Goal: Information Seeking & Learning: Compare options

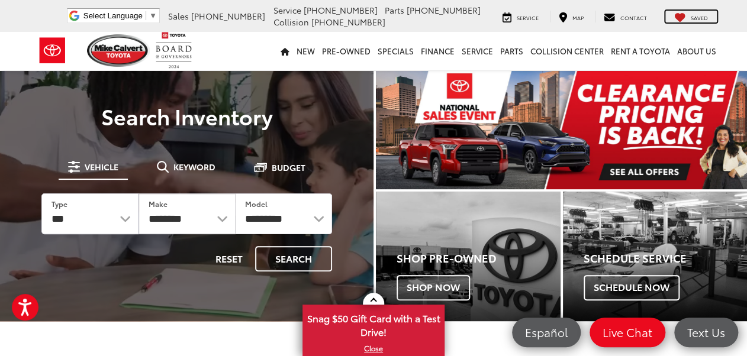
click at [699, 17] on span "Saved" at bounding box center [699, 18] width 17 height 8
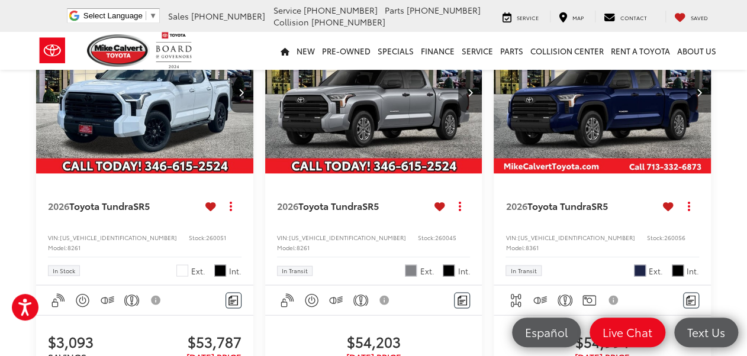
scroll to position [853, 0]
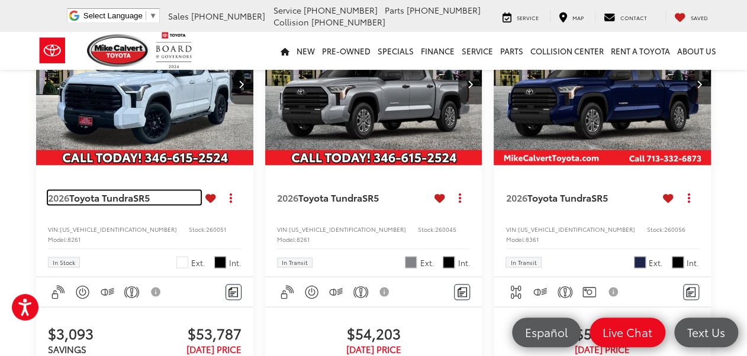
click at [114, 204] on span "Toyota Tundra" at bounding box center [101, 197] width 64 height 14
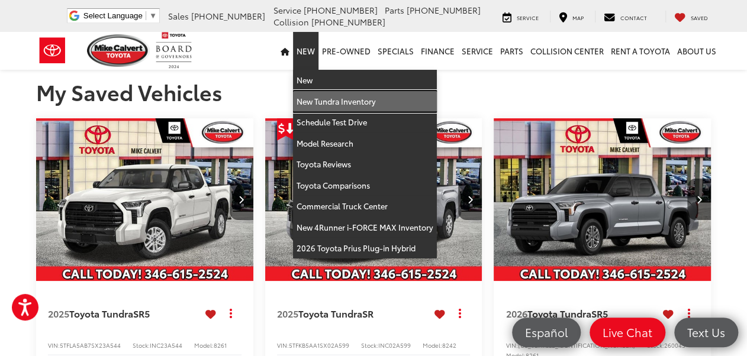
click at [316, 101] on link "New Tundra Inventory" at bounding box center [365, 101] width 144 height 21
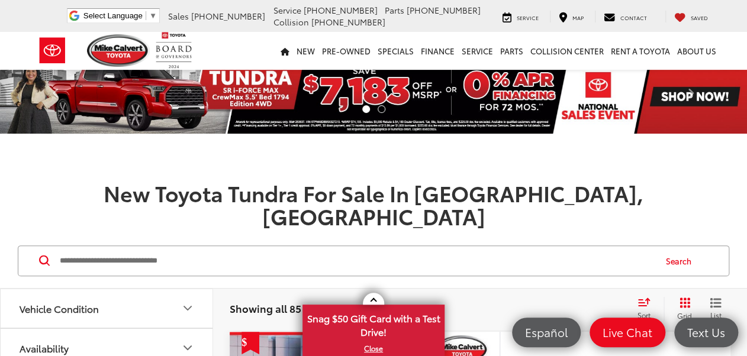
scroll to position [189, 0]
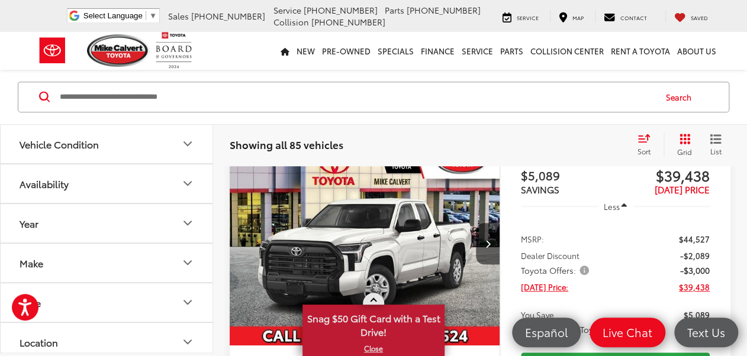
click at [376, 300] on link at bounding box center [373, 299] width 21 height 12
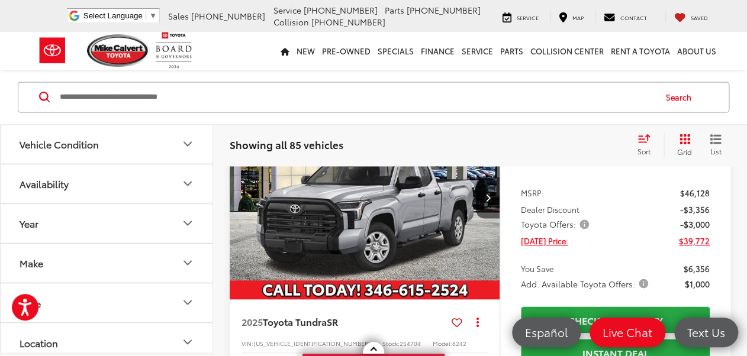
scroll to position [711, 0]
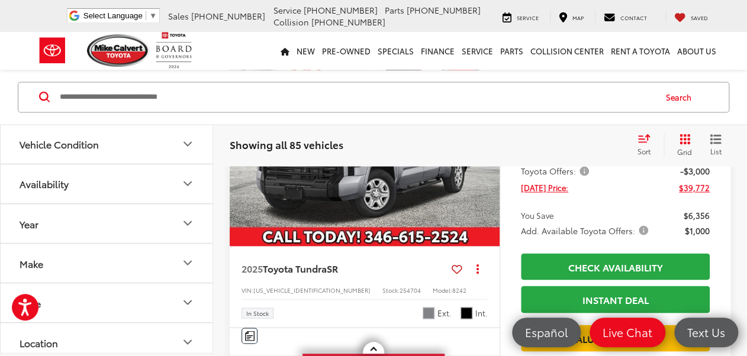
click at [458, 269] on icon at bounding box center [457, 269] width 11 height 1
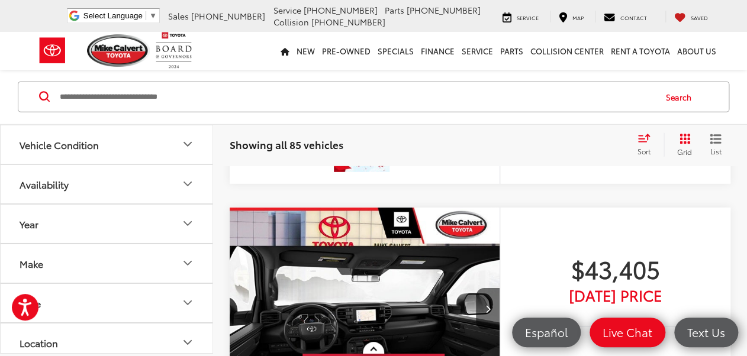
scroll to position [3269, 0]
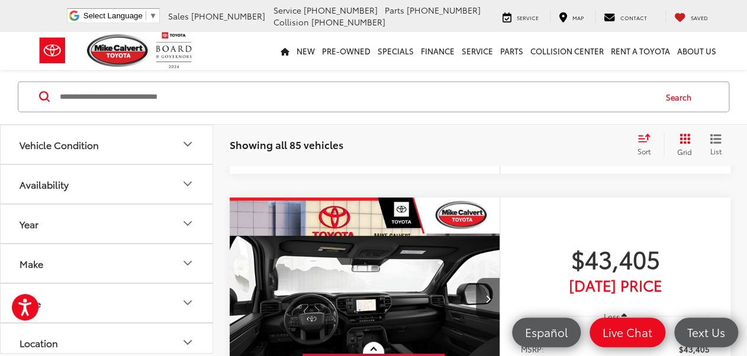
click at [457, 11] on icon at bounding box center [457, 11] width 11 height 1
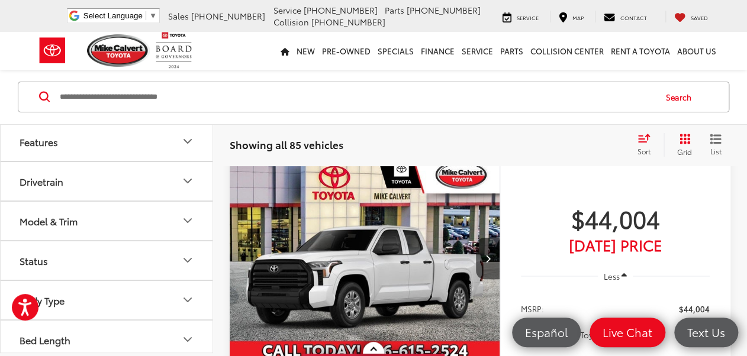
scroll to position [442, 0]
click at [187, 213] on icon "Model & Trim" at bounding box center [188, 218] width 14 height 14
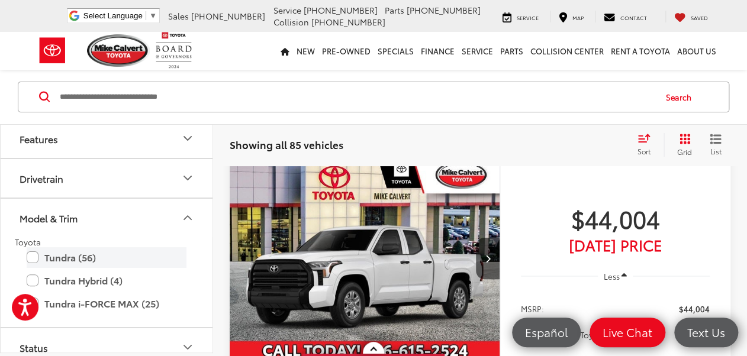
click at [35, 254] on label "Tundra (56)" at bounding box center [107, 258] width 160 height 21
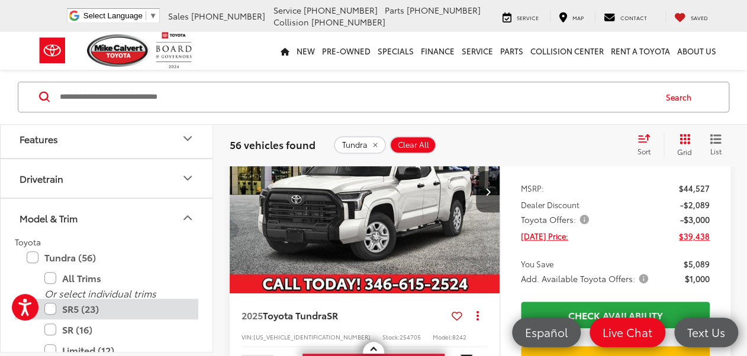
scroll to position [140, 0]
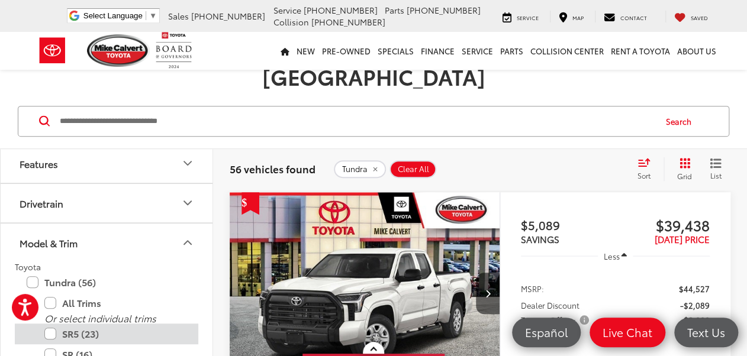
click at [51, 324] on label "SR5 (23)" at bounding box center [115, 334] width 142 height 21
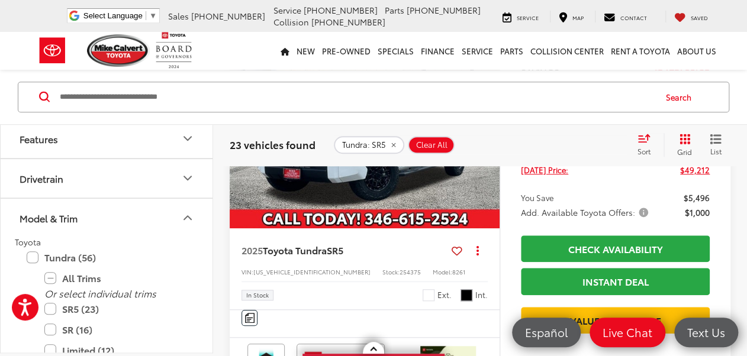
scroll to position [329, 0]
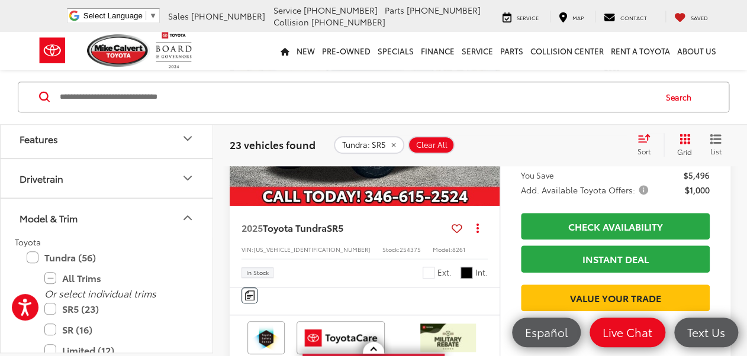
click at [458, 229] on icon at bounding box center [457, 229] width 11 height 1
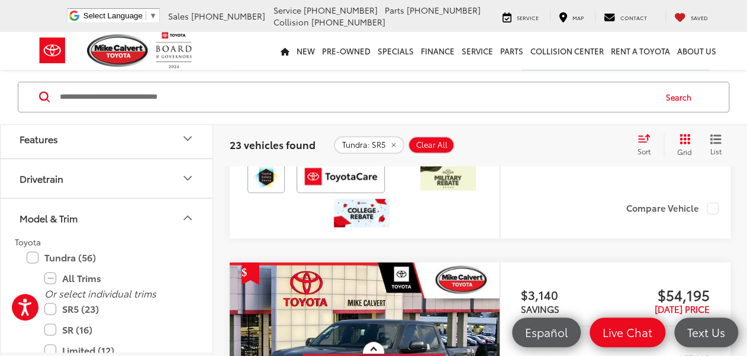
scroll to position [2414, 0]
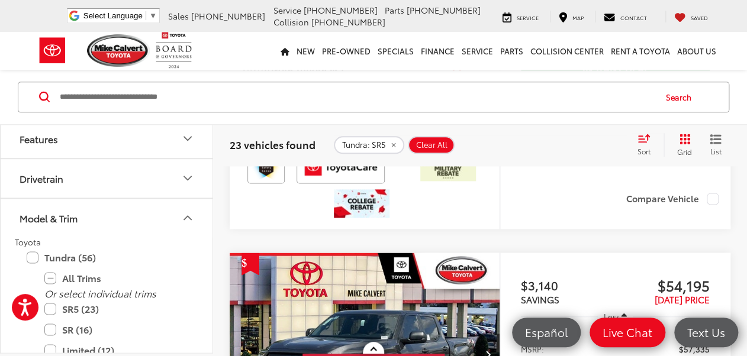
click at [457, 69] on icon at bounding box center [457, 69] width 11 height 1
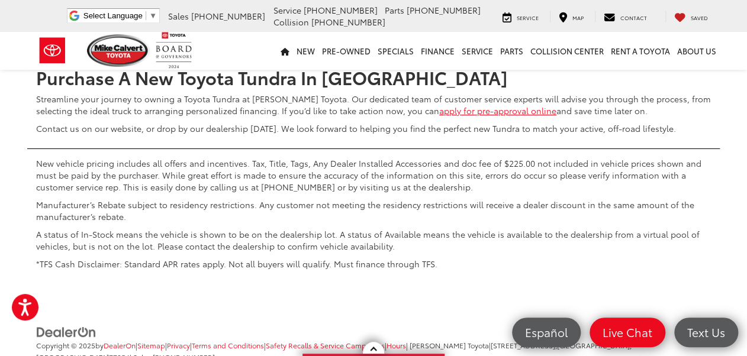
scroll to position [5493, 0]
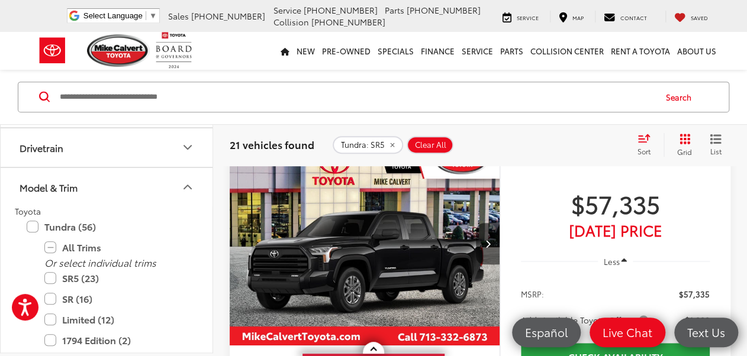
scroll to position [489, 0]
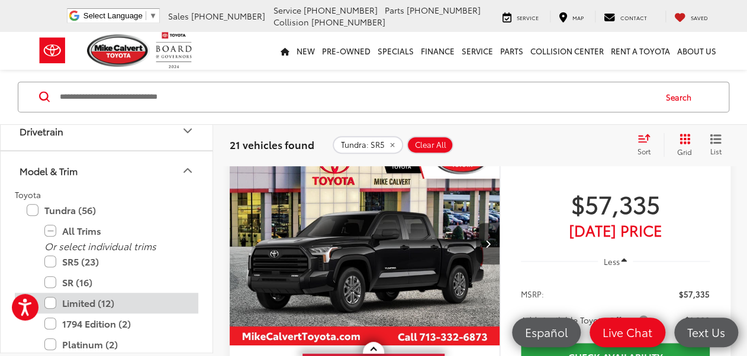
click at [50, 300] on label "Limited (12)" at bounding box center [115, 303] width 142 height 21
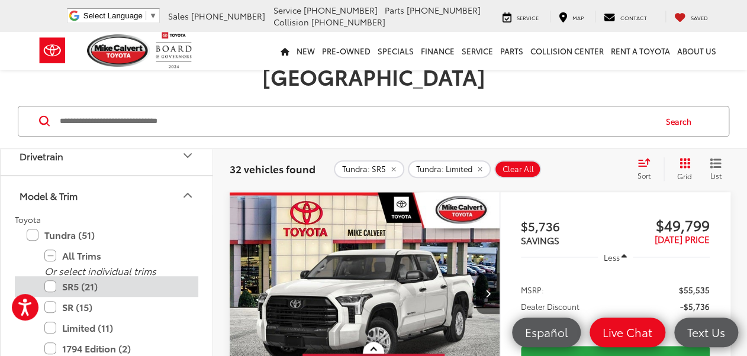
click at [47, 277] on label "SR5 (21)" at bounding box center [115, 287] width 142 height 21
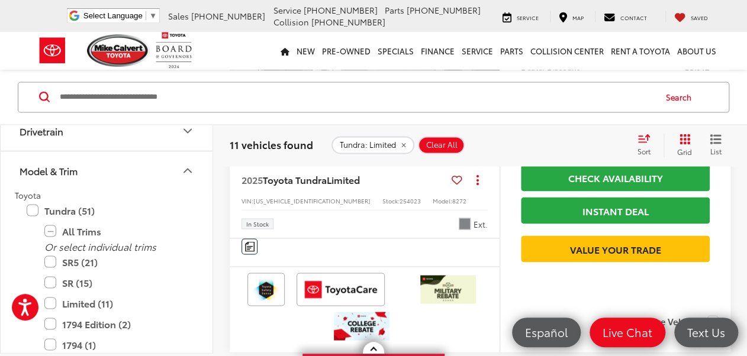
scroll to position [756, 0]
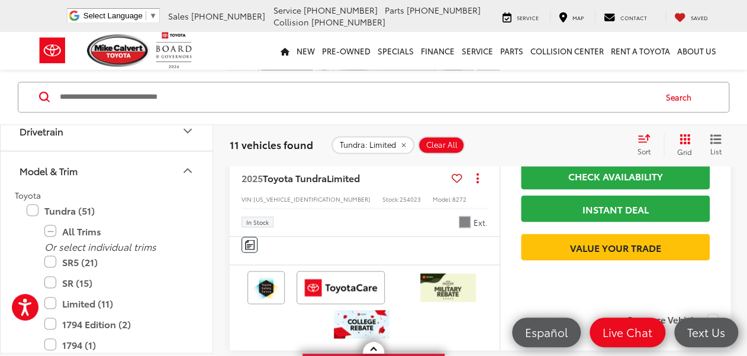
click at [457, 178] on icon at bounding box center [457, 178] width 11 height 1
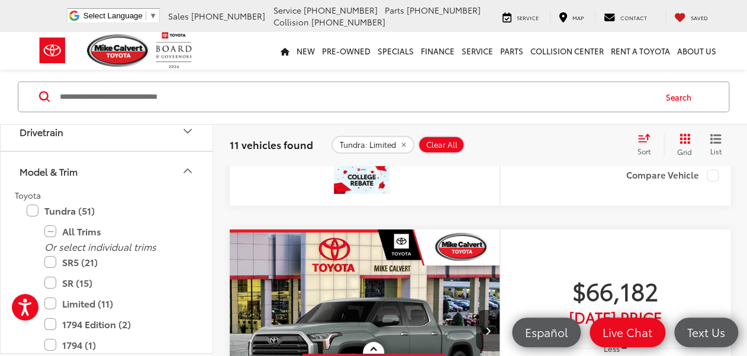
scroll to position [3361, 0]
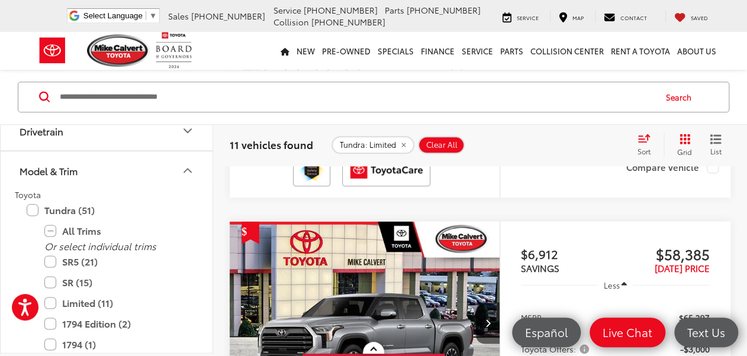
scroll to position [471, 0]
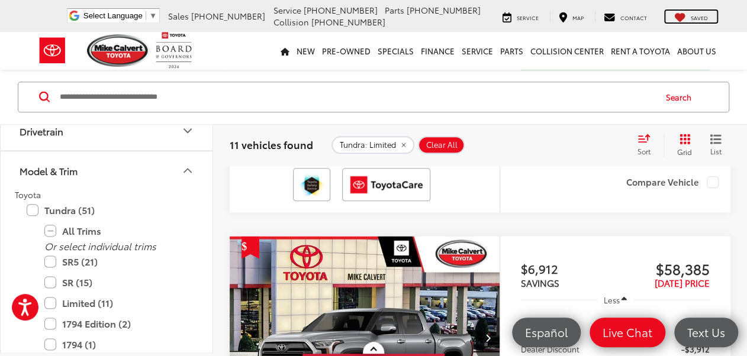
click at [696, 18] on span "Saved" at bounding box center [699, 18] width 17 height 8
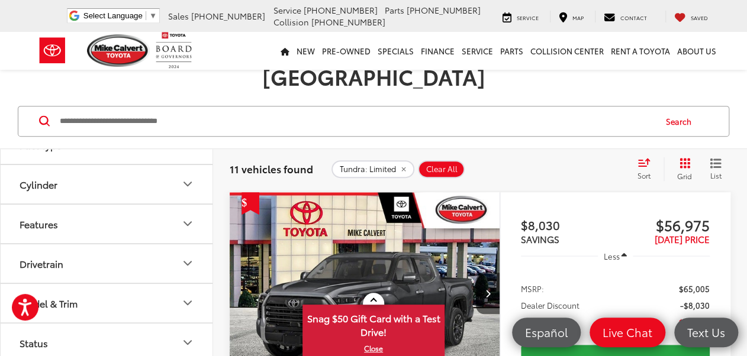
scroll to position [442, 0]
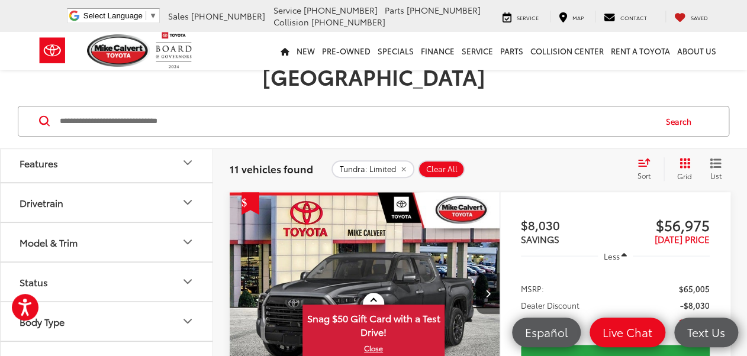
click at [189, 235] on icon "Model & Trim" at bounding box center [188, 242] width 14 height 14
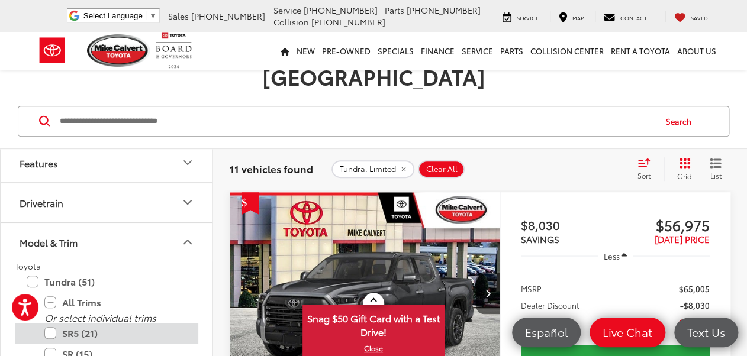
click at [52, 323] on label "SR5 (21)" at bounding box center [115, 333] width 142 height 21
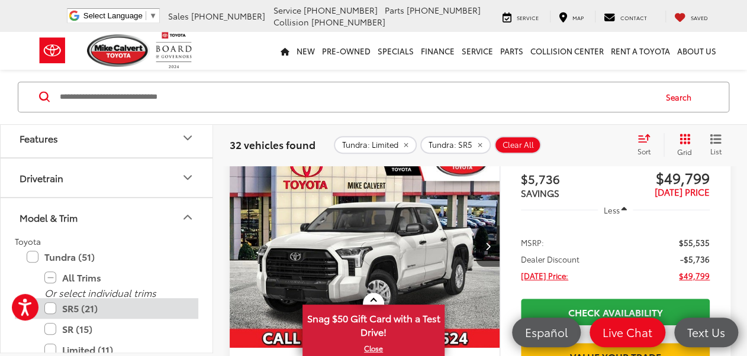
scroll to position [282, 0]
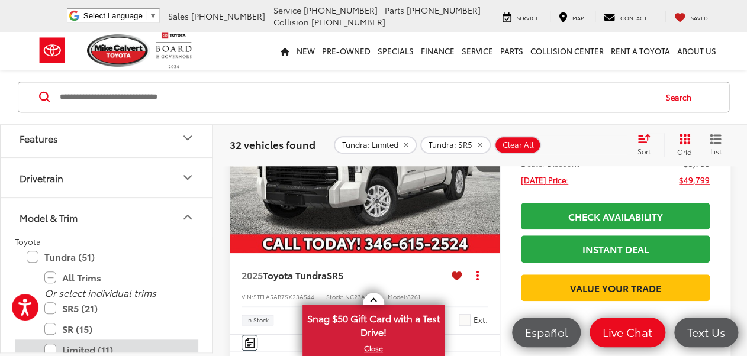
click at [49, 346] on label "Limited (11)" at bounding box center [115, 350] width 142 height 21
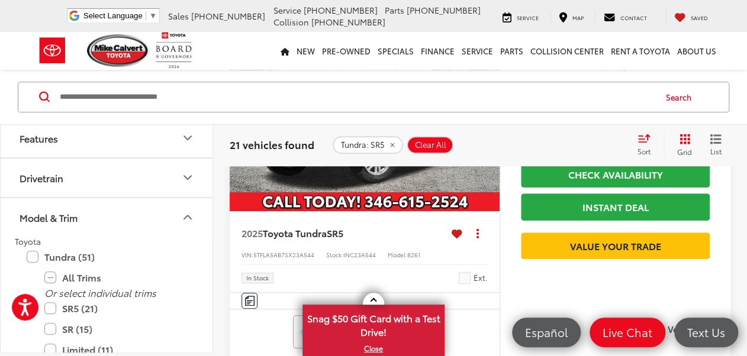
scroll to position [424, 0]
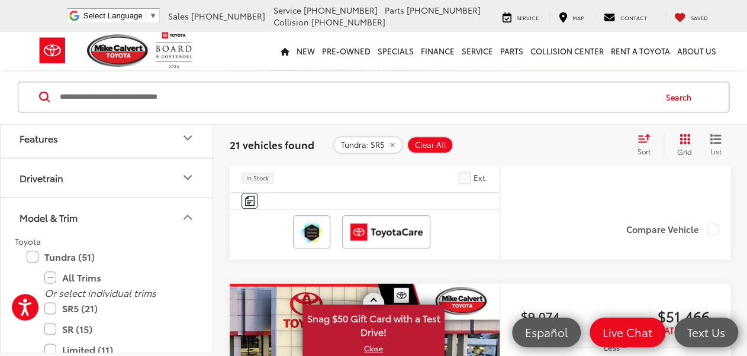
click at [375, 298] on link at bounding box center [373, 299] width 21 height 12
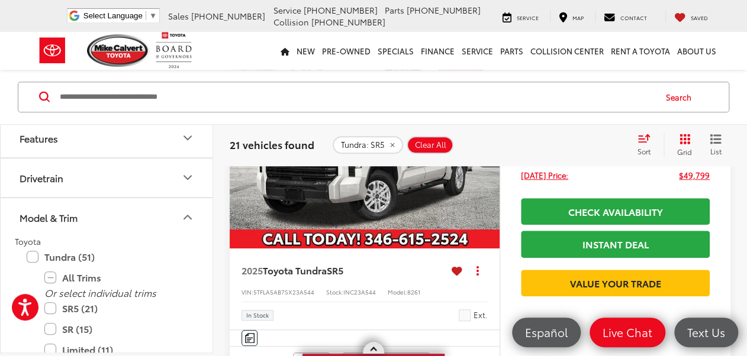
scroll to position [0, 0]
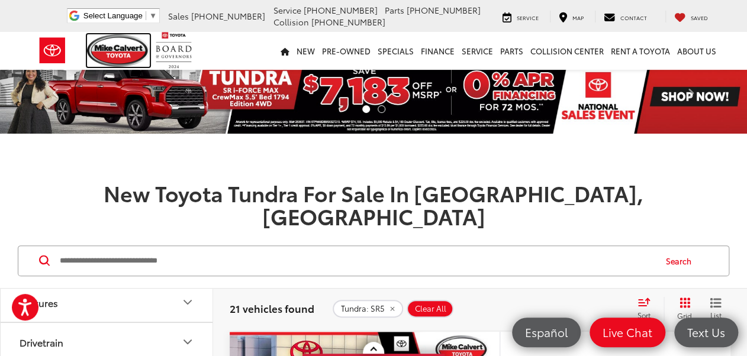
click at [124, 50] on img at bounding box center [118, 50] width 63 height 33
